Goal: Participate in discussion: Engage in conversation with other users on a specific topic

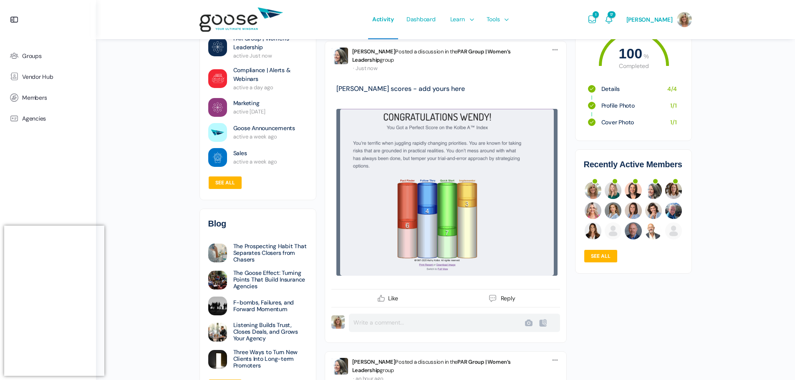
scroll to position [125, 0]
click at [412, 86] on link "[PERSON_NAME] scores - add yours here" at bounding box center [400, 89] width 129 height 9
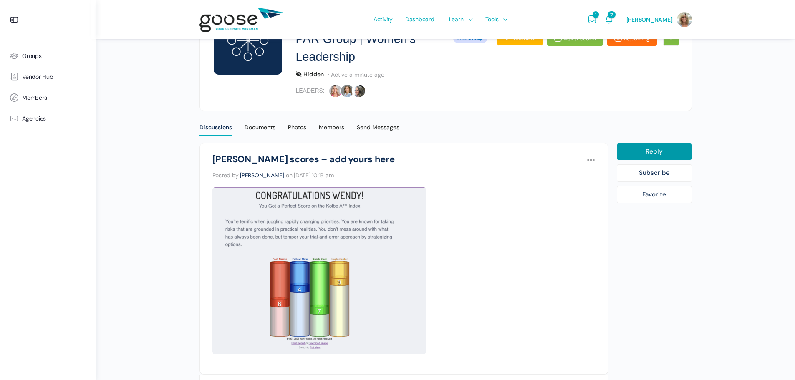
scroll to position [125, 0]
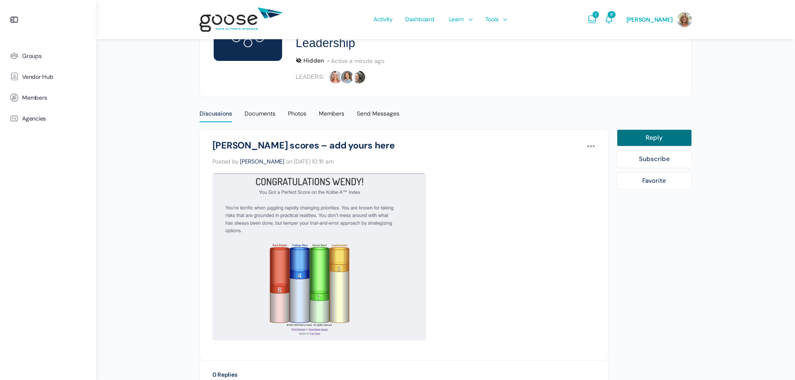
click at [637, 134] on link "Reply" at bounding box center [654, 138] width 75 height 18
select select
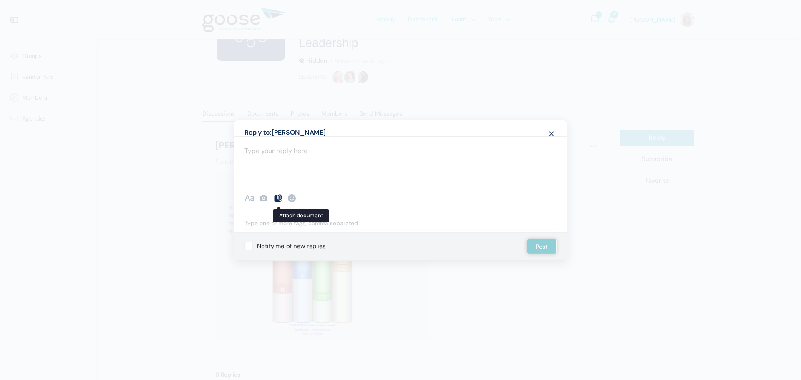
click at [278, 197] on icon at bounding box center [278, 198] width 10 height 10
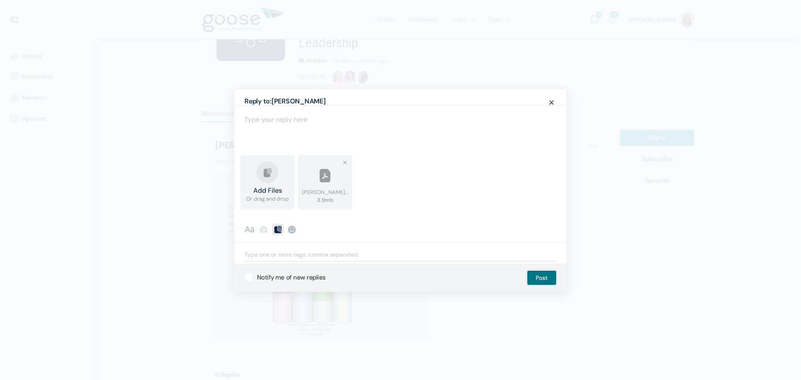
click at [539, 278] on button "Post" at bounding box center [542, 277] width 30 height 15
click at [381, 184] on div "Add Files Or drag and drop Upload Failed Kolbe A Result for Casey Meserve.pdf 3…" at bounding box center [401, 184] width 324 height 58
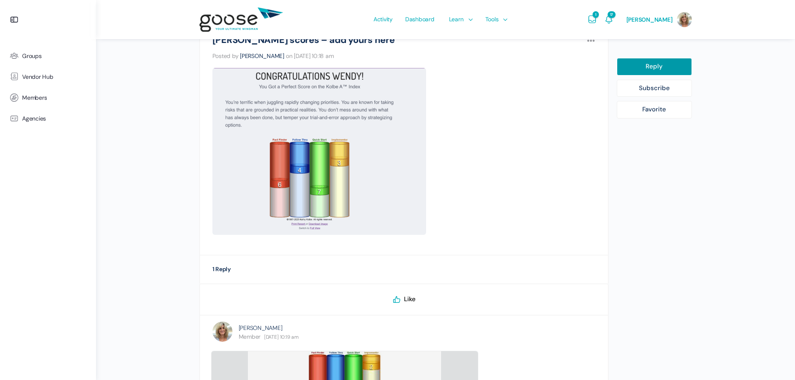
scroll to position [40, 0]
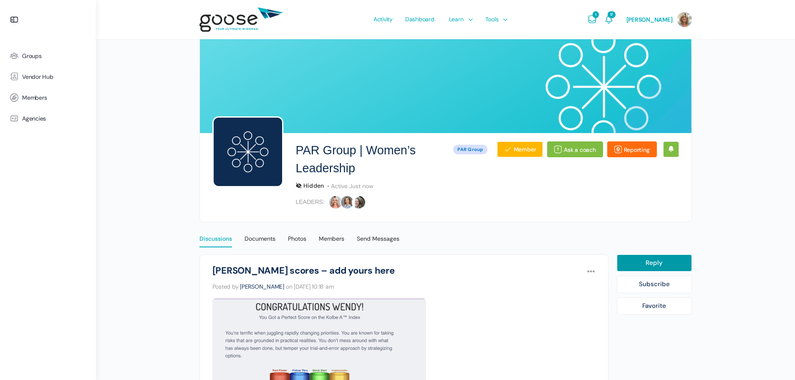
click at [217, 237] on div "Discussions" at bounding box center [215, 241] width 33 height 13
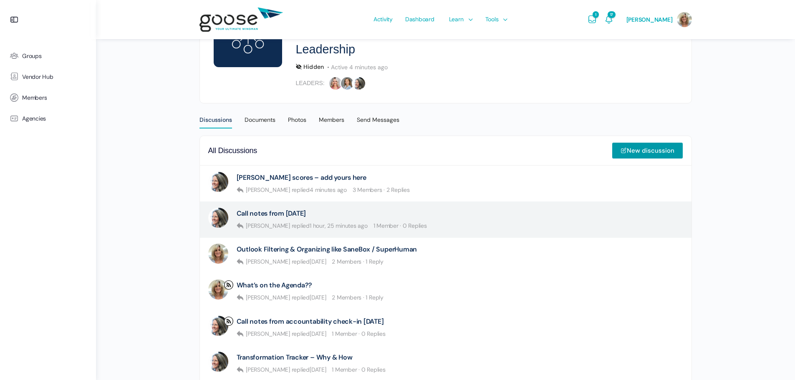
scroll to position [125, 0]
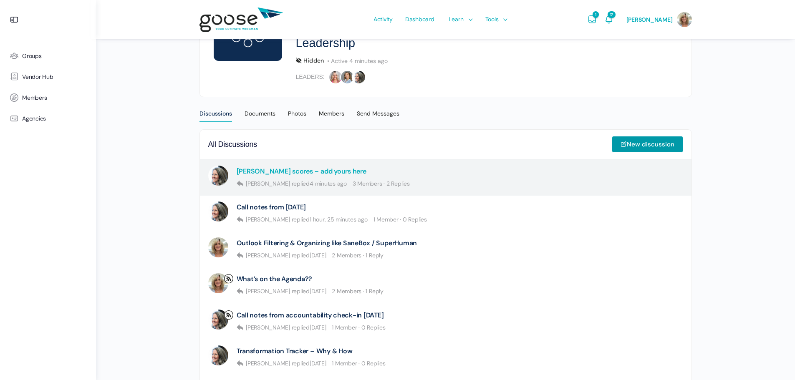
click at [275, 169] on link "[PERSON_NAME] scores – add yours here" at bounding box center [302, 171] width 130 height 8
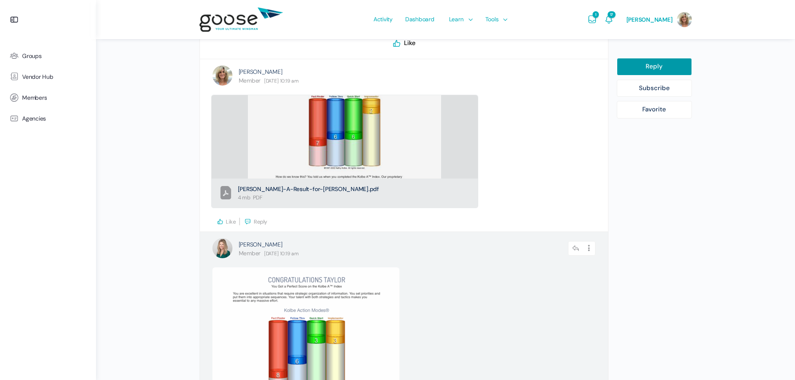
scroll to position [372, 0]
